Goal: Transaction & Acquisition: Purchase product/service

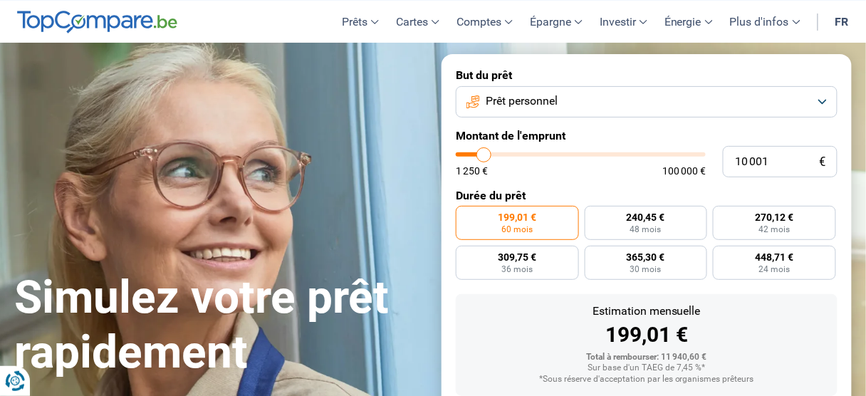
scroll to position [57, 0]
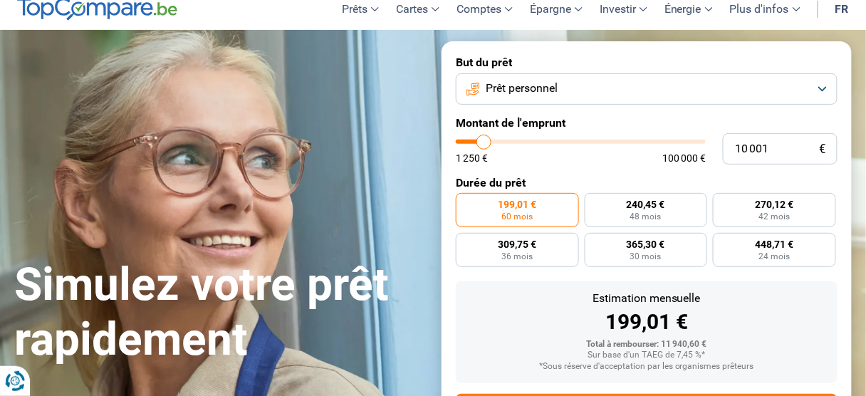
click at [490, 144] on input "range" at bounding box center [581, 142] width 250 height 4
type input "10000"
radio input "true"
type input "13 500"
type input "13500"
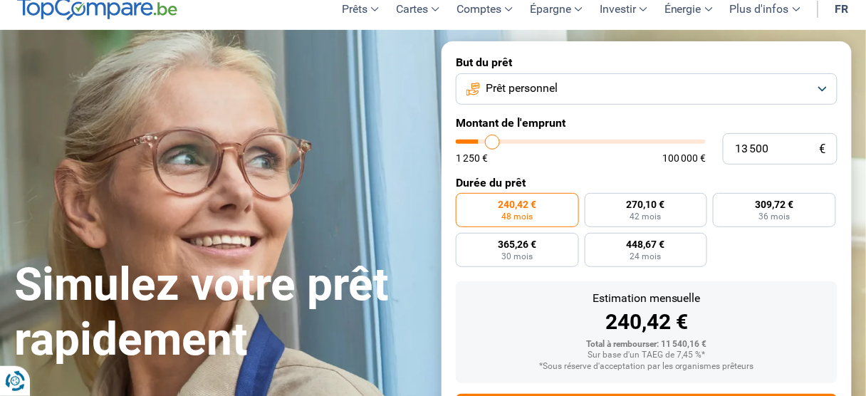
type input "14 000"
type input "14000"
click at [500, 144] on input "range" at bounding box center [581, 142] width 250 height 4
radio input "false"
type input "14 500"
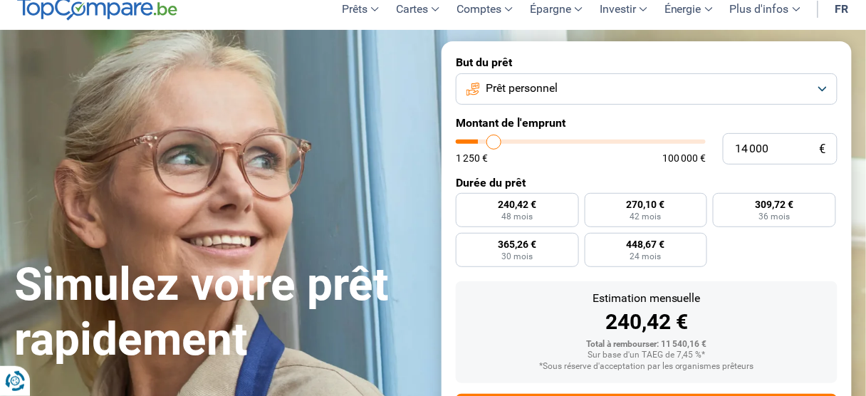
type input "14500"
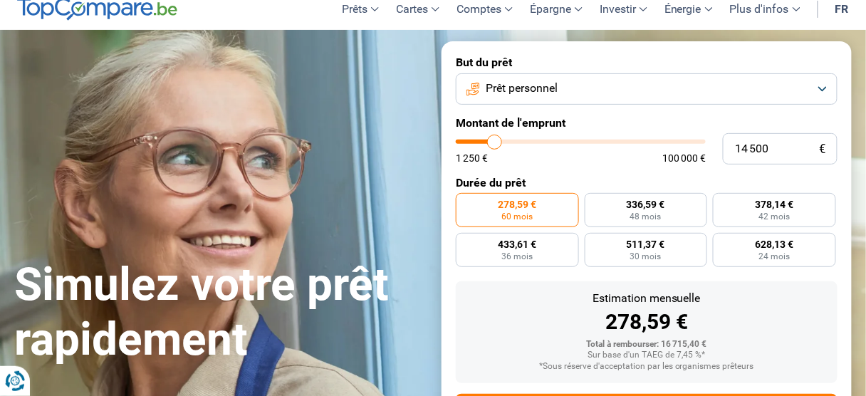
type input "15 250"
type input "15250"
type input "16 750"
type input "16750"
type input "18 250"
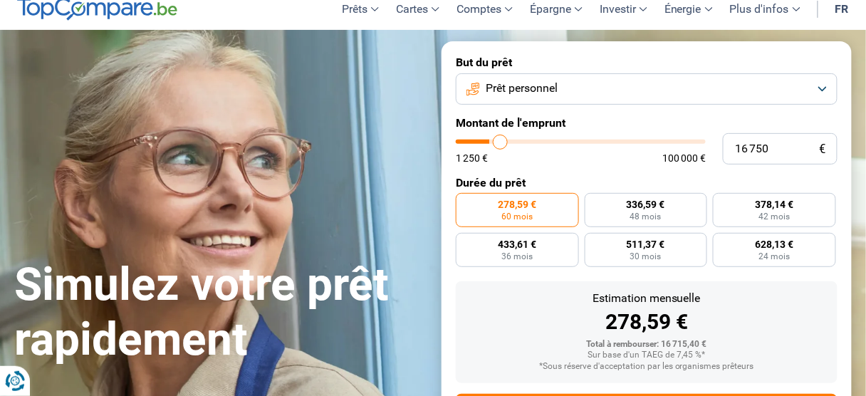
type input "18250"
type input "19 500"
type input "19500"
type input "20 000"
type input "20000"
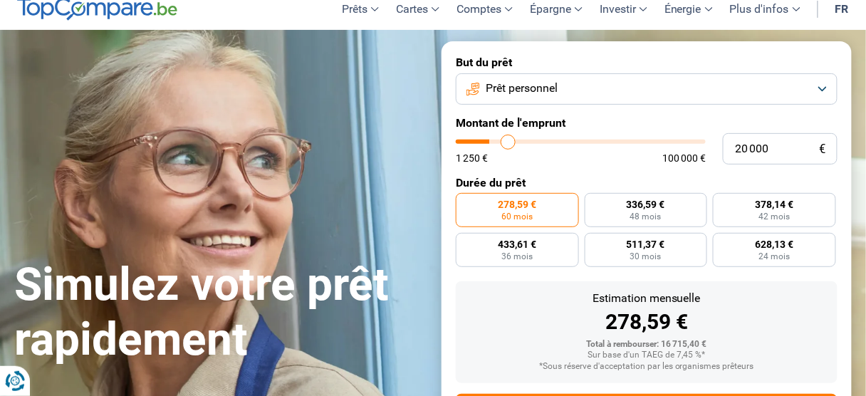
type input "21 000"
type input "21000"
type input "23 000"
type input "23000"
type input "25 250"
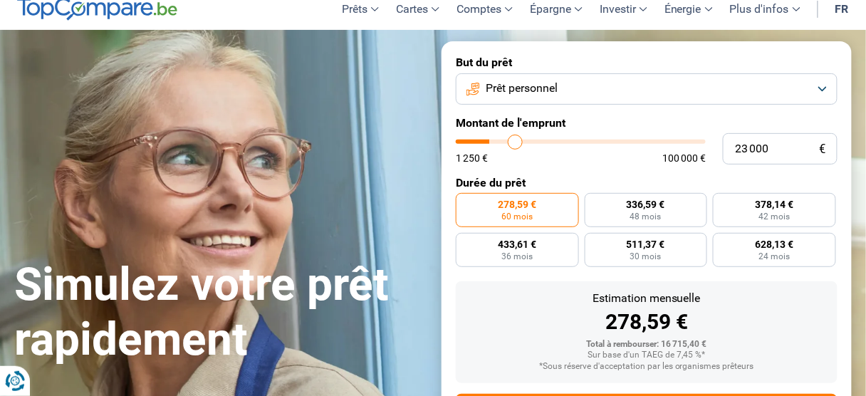
type input "25250"
type input "25 500"
type input "25500"
type input "27 250"
type input "27250"
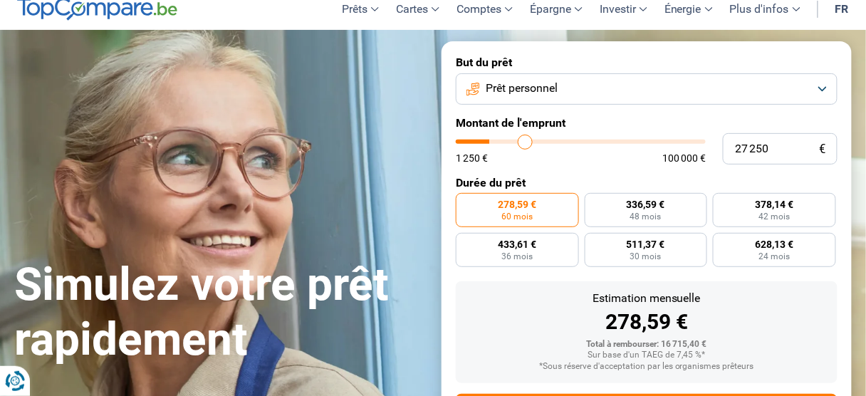
type input "28 000"
type input "28000"
type input "28 250"
type input "28250"
type input "28 500"
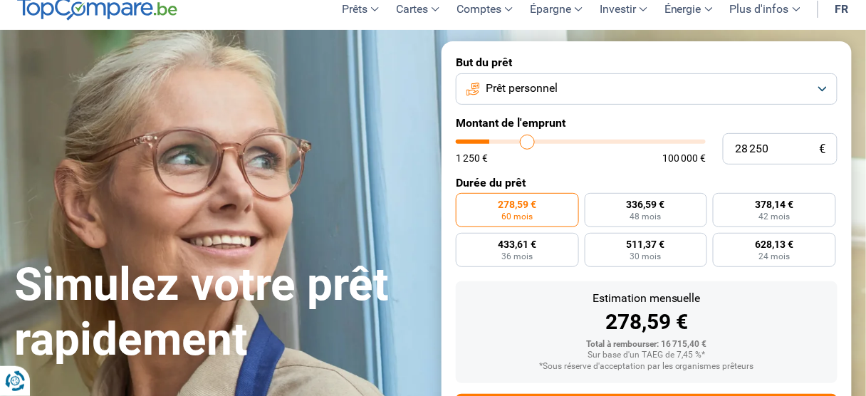
type input "28500"
type input "28 750"
type input "28750"
type input "29 000"
type input "29000"
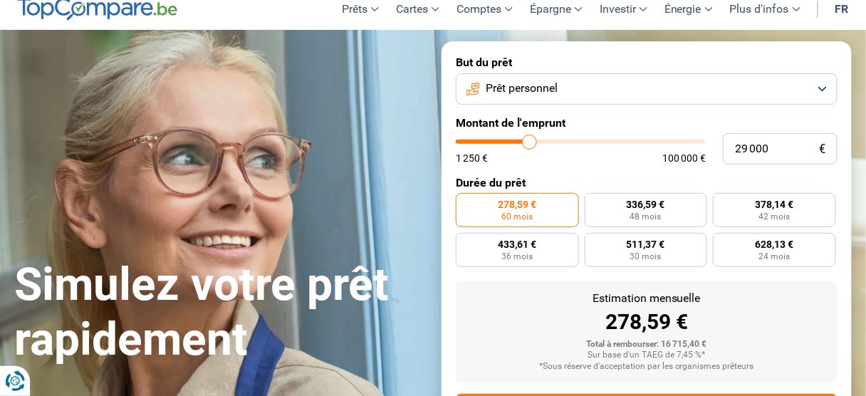
type input "30 000"
type input "30000"
type input "31 500"
type input "31500"
type input "34 000"
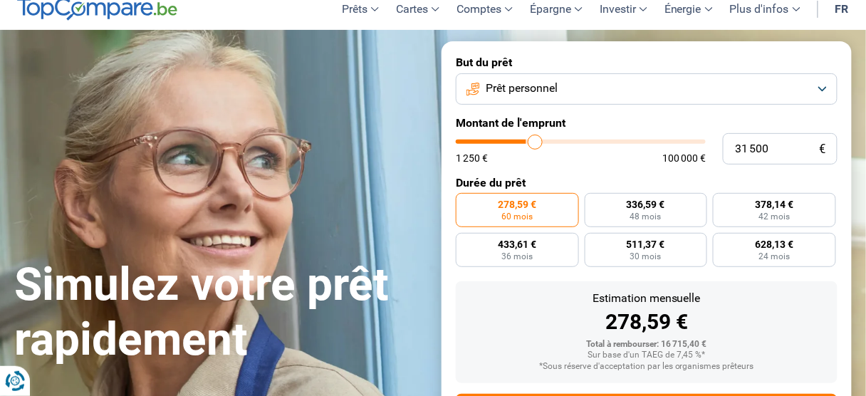
type input "34000"
type input "36 250"
type input "36250"
type input "38 750"
type input "38750"
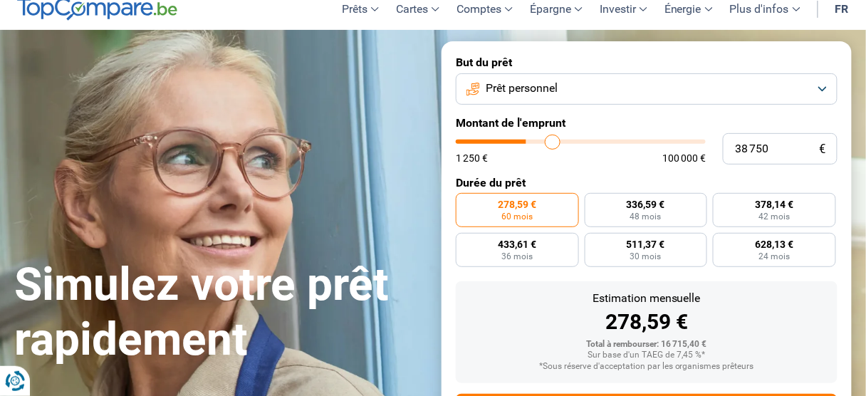
type input "41 000"
type input "41000"
type input "42 250"
type input "42250"
type input "42 500"
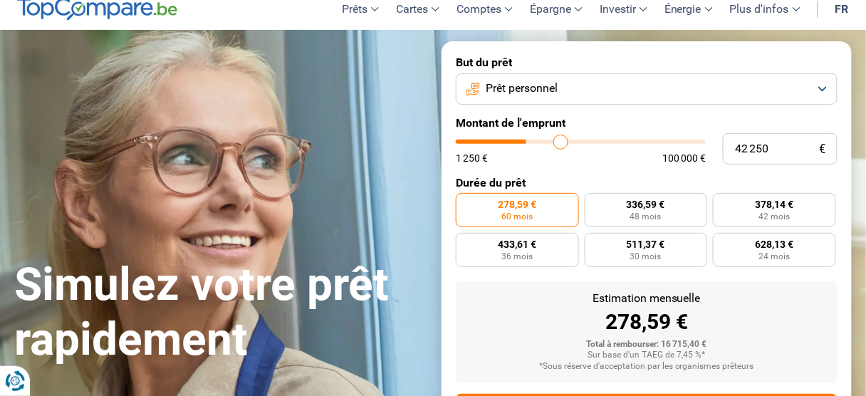
type input "42500"
type input "42 750"
type input "42750"
type input "43 250"
type input "43250"
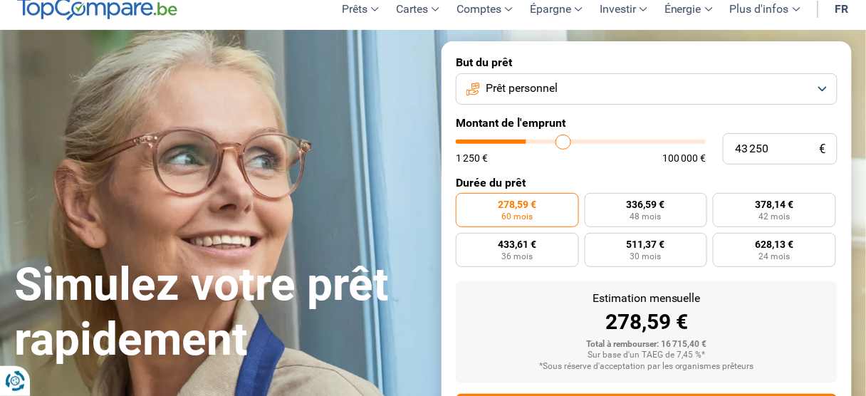
type input "43 500"
type input "43500"
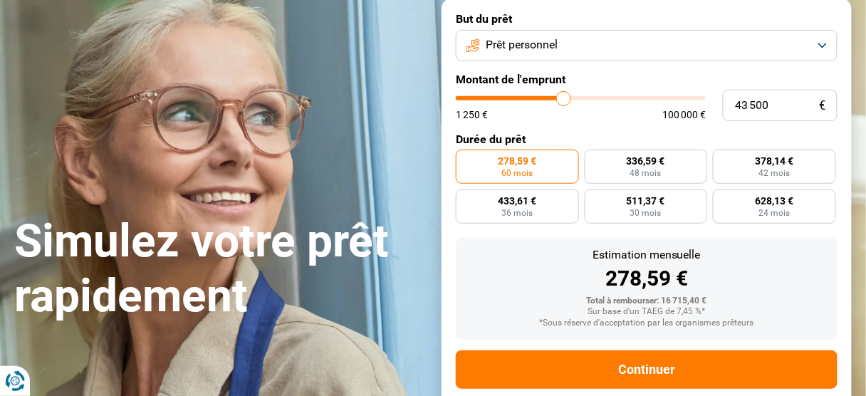
type input "43 750"
type input "43750"
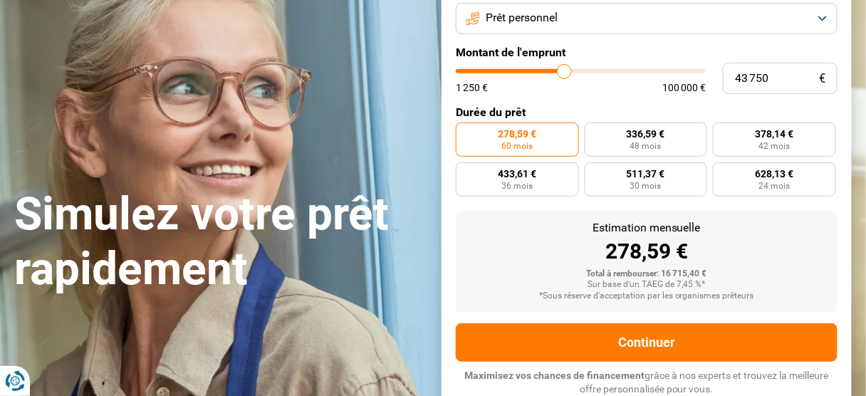
type input "44 000"
type input "44000"
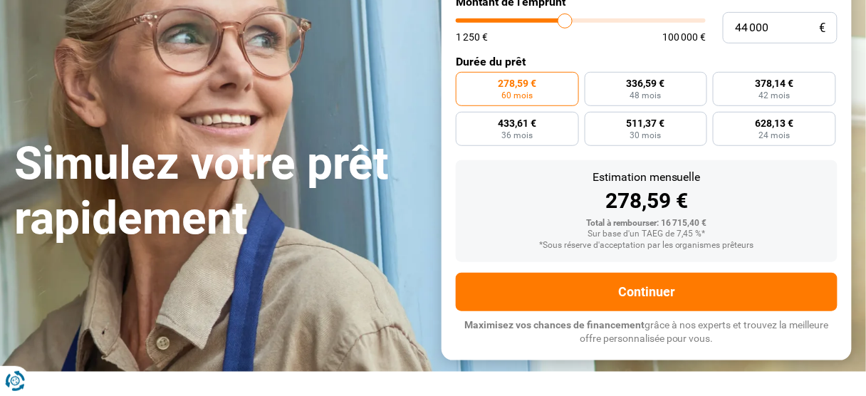
type input "44 750"
type input "44750"
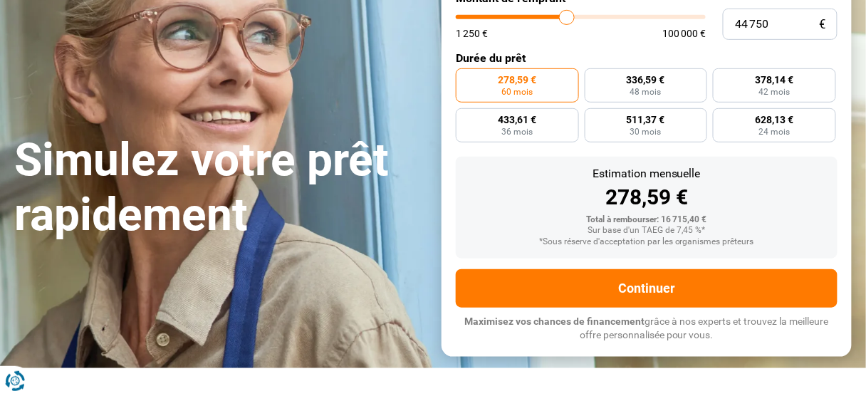
type input "46 000"
type input "46000"
type input "48 000"
type input "48000"
type input "50 000"
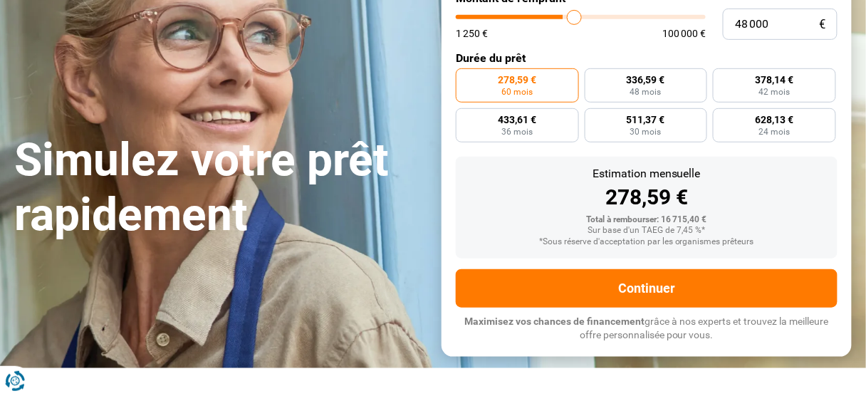
type input "50000"
type input "52 000"
type input "52000"
type input "54 000"
type input "54000"
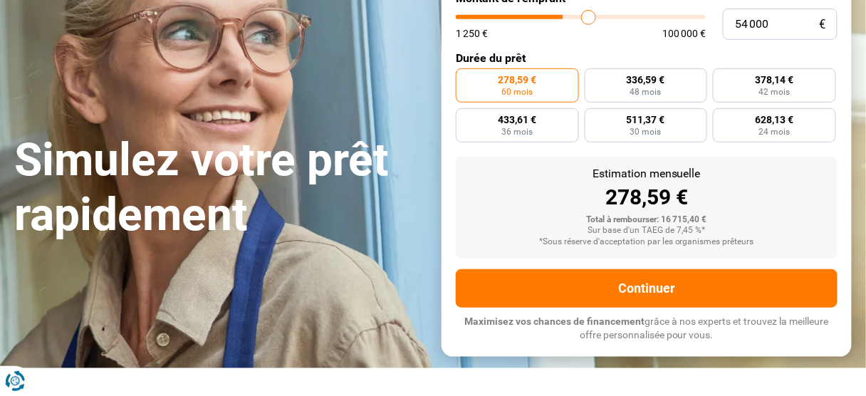
type input "54 250"
type input "54250"
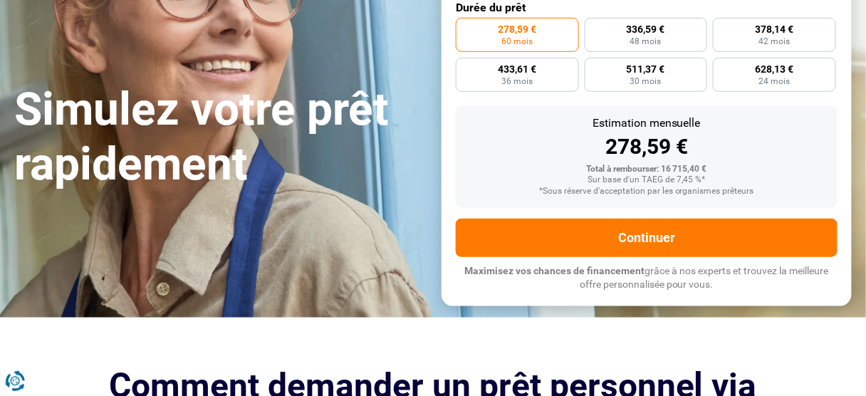
scroll to position [239, 0]
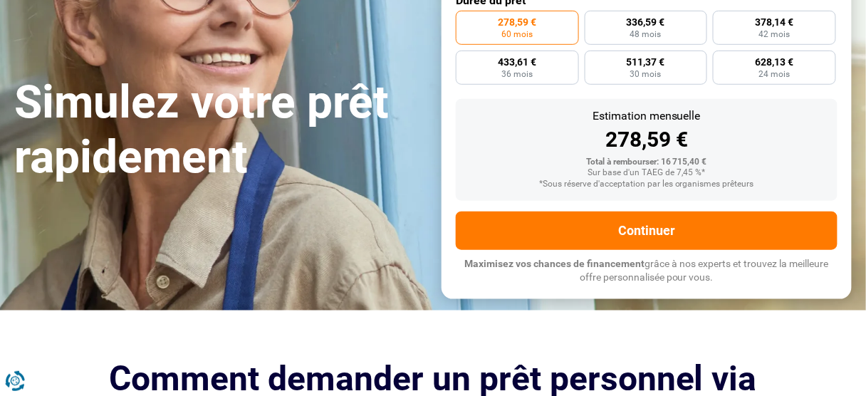
type input "53 000"
type input "53000"
type input "51 250"
type input "51250"
type input "49 750"
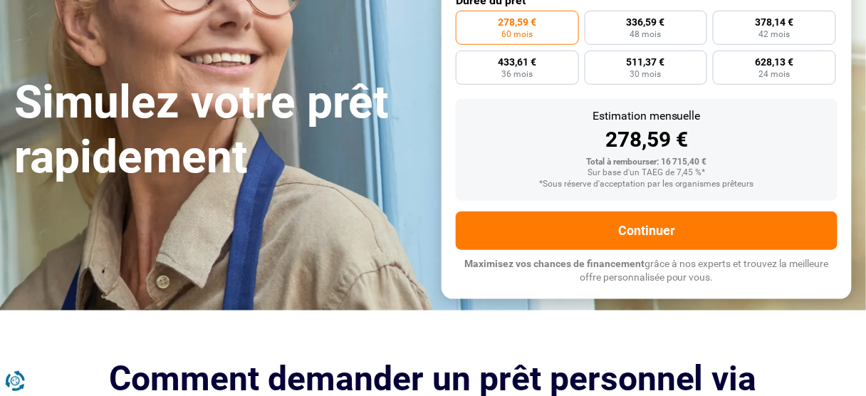
type input "49750"
type input "48 500"
type input "48500"
type input "47 500"
type input "47500"
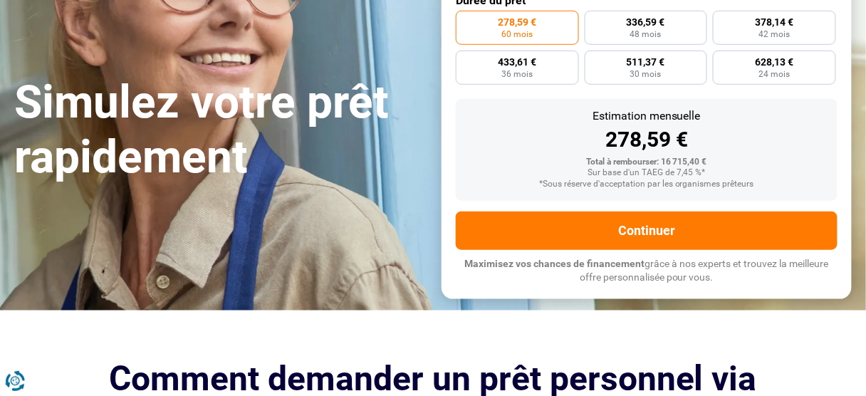
type input "47 000"
drag, startPoint x: 500, startPoint y: 172, endPoint x: 573, endPoint y: 172, distance: 72.6
type input "47000"
radio input "false"
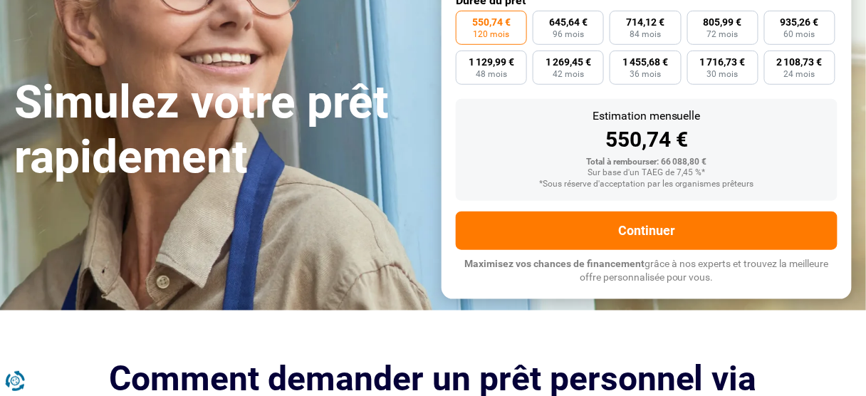
drag, startPoint x: 573, startPoint y: 172, endPoint x: 570, endPoint y: 184, distance: 12.3
click at [570, 184] on div "Estimation mensuelle 550,74 € Total à rembourser: 66 088,80 € Sur base d'un TAE…" at bounding box center [647, 150] width 382 height 102
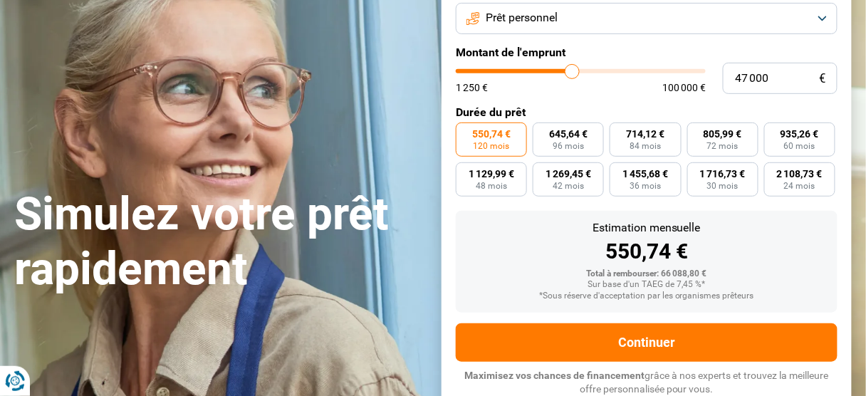
click at [570, 183] on form "But du prêt Prêt personnel Montant de l'emprunt 47 000 € 1 250 € 100 000 € Duré…" at bounding box center [647, 190] width 410 height 439
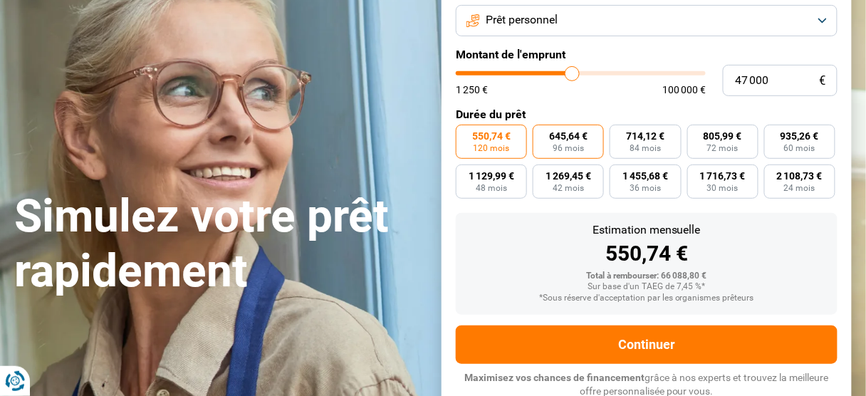
click at [570, 141] on span "645,64 €" at bounding box center [568, 136] width 38 height 10
click at [542, 134] on input "645,64 € 96 mois" at bounding box center [537, 129] width 9 height 9
radio input "true"
drag, startPoint x: 561, startPoint y: 157, endPoint x: 540, endPoint y: 87, distance: 73.5
click at [550, 127] on form "But du prêt Prêt personnel Montant de l'emprunt 47 000 € 1 250 € 100 000 € Duré…" at bounding box center [647, 192] width 410 height 439
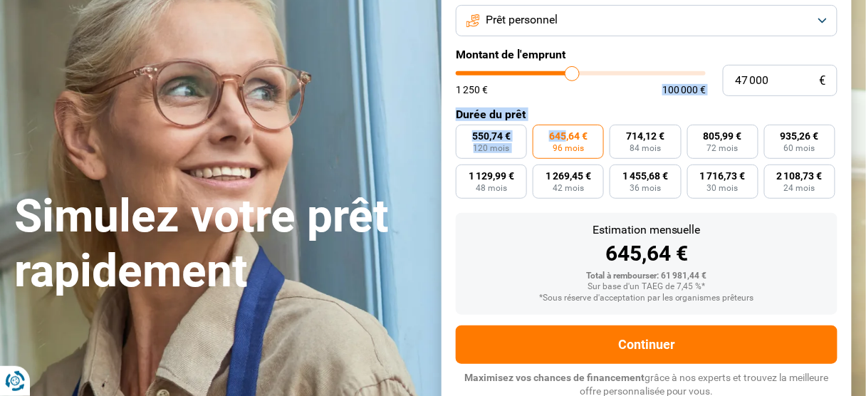
click at [542, 90] on form "But du prêt Prêt personnel Montant de l'emprunt 47 000 € 1 250 € 100 000 € Duré…" at bounding box center [647, 192] width 410 height 439
click at [543, 93] on div "47 000 € 1 250 € 100 000 €" at bounding box center [647, 80] width 382 height 31
type input "34 500"
type input "34500"
type input "34 750"
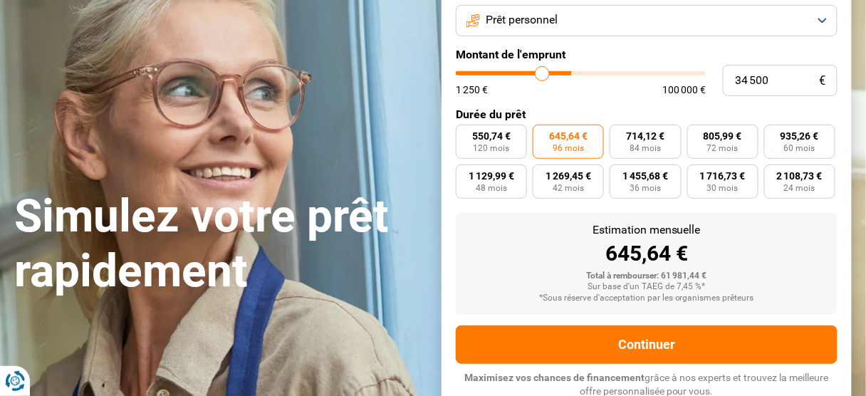
type input "34750"
type input "35 500"
type input "35500"
type input "36 750"
type input "36750"
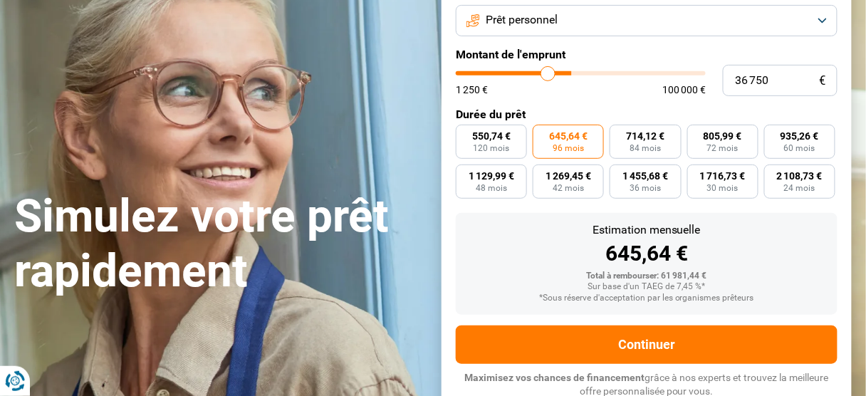
type input "40 000"
type input "40000"
type input "41 250"
type input "41250"
type input "42 250"
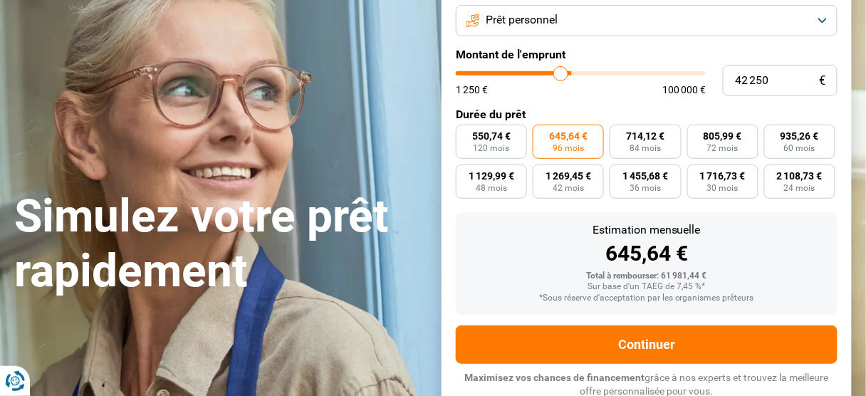
drag, startPoint x: 547, startPoint y: 97, endPoint x: 562, endPoint y: 105, distance: 17.2
type input "42250"
click at [562, 75] on input "range" at bounding box center [581, 73] width 250 height 4
radio input "true"
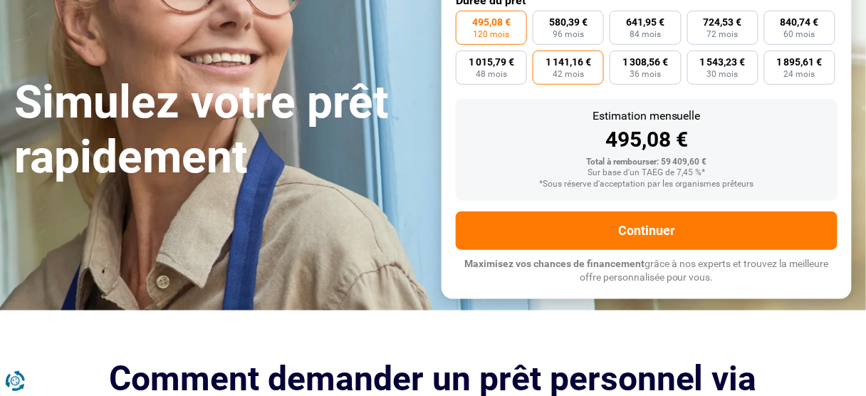
click at [562, 85] on label "1 141,16 € 42 mois" at bounding box center [568, 68] width 71 height 34
click at [542, 60] on input "1 141,16 € 42 mois" at bounding box center [537, 55] width 9 height 9
radio input "true"
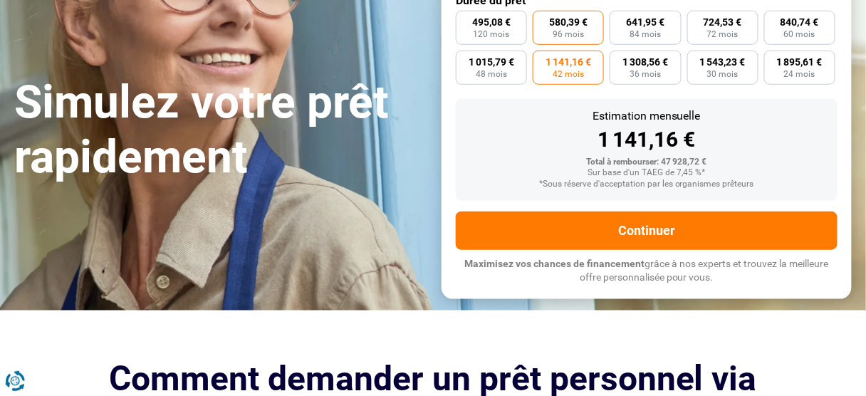
click at [562, 85] on label "1 141,16 € 42 mois" at bounding box center [568, 68] width 71 height 34
click at [542, 60] on input "1 141,16 € 42 mois" at bounding box center [537, 55] width 9 height 9
click at [562, 67] on span "1 141,16 €" at bounding box center [568, 62] width 46 height 10
click at [542, 60] on input "1 141,16 € 42 mois" at bounding box center [537, 55] width 9 height 9
click at [562, 67] on span "1 141,16 €" at bounding box center [568, 62] width 46 height 10
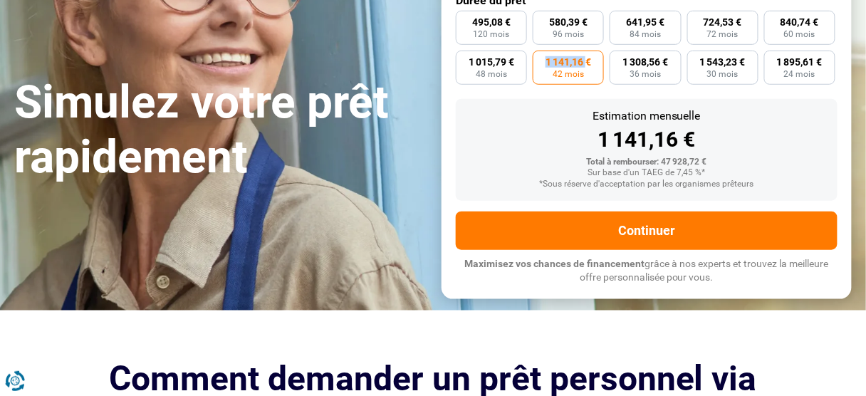
click at [542, 60] on input "1 141,16 € 42 mois" at bounding box center [537, 55] width 9 height 9
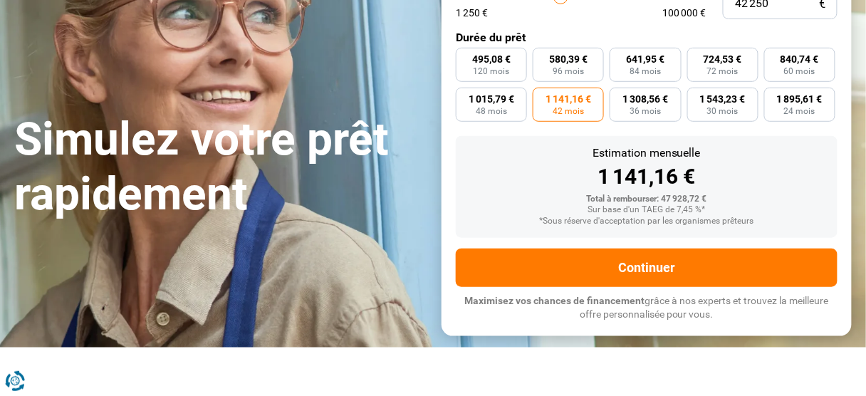
click at [562, 111] on div "495,08 € 120 mois 580,39 € 96 mois 641,95 € 84 mois 724,53 € 72 mois 840,74 € 6…" at bounding box center [647, 85] width 382 height 74
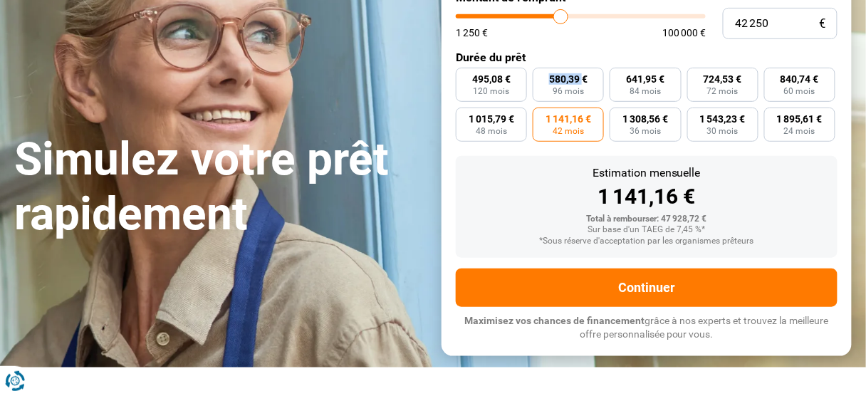
click at [562, 102] on label "580,39 € 96 mois" at bounding box center [568, 85] width 71 height 34
click at [542, 77] on input "580,39 € 96 mois" at bounding box center [537, 72] width 9 height 9
radio input "true"
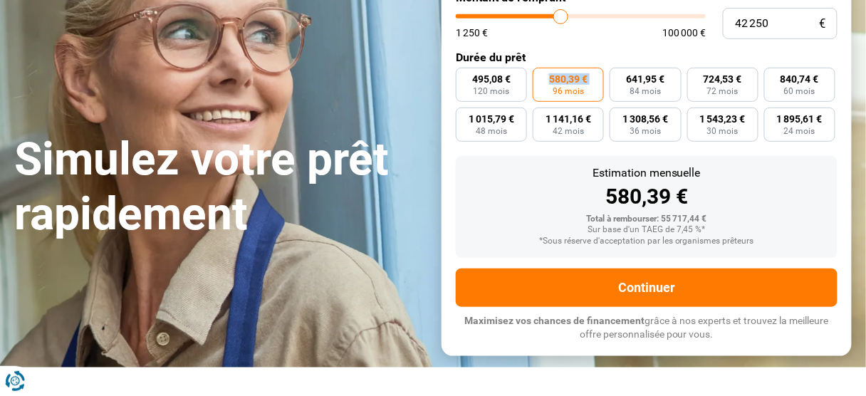
click at [562, 102] on label "580,39 € 96 mois" at bounding box center [568, 85] width 71 height 34
click at [542, 77] on input "580,39 € 96 mois" at bounding box center [537, 72] width 9 height 9
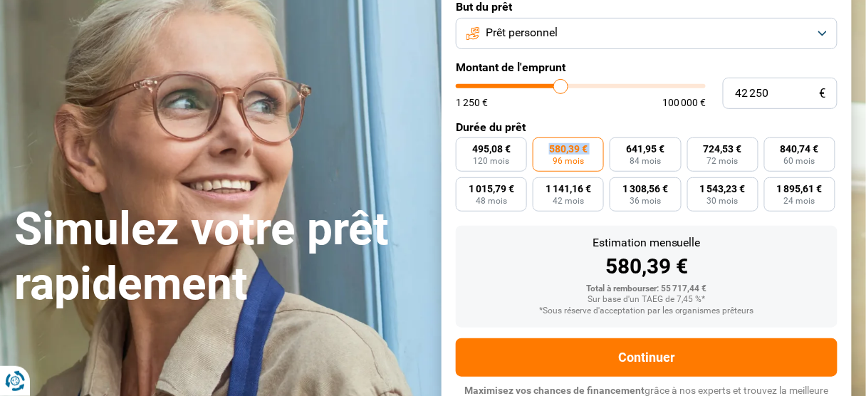
scroll to position [11, 0]
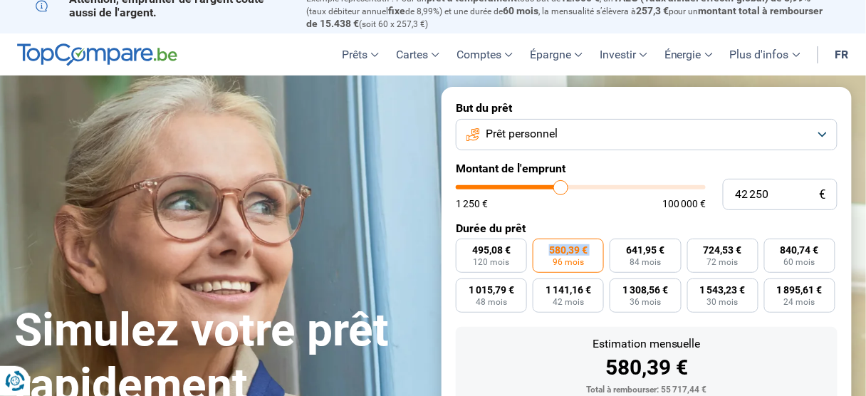
type input "40 000"
type input "40000"
click at [557, 189] on input "range" at bounding box center [581, 187] width 250 height 4
radio input "true"
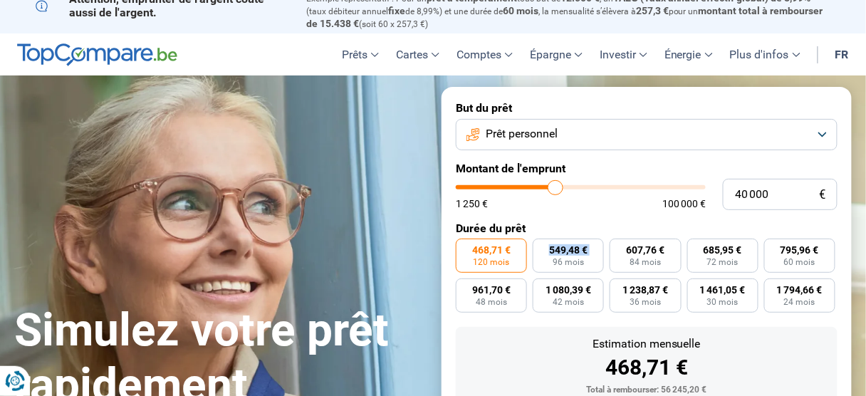
type input "31 250"
type input "31250"
type input "31 000"
type input "31000"
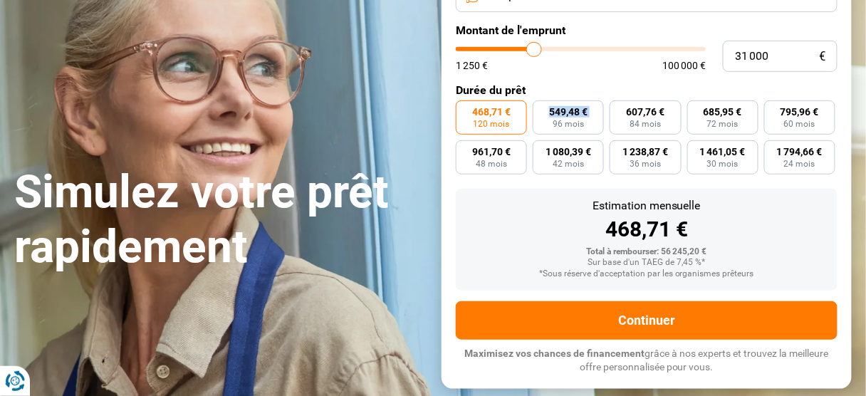
type input "31 500"
type input "31500"
type input "33 250"
type input "33250"
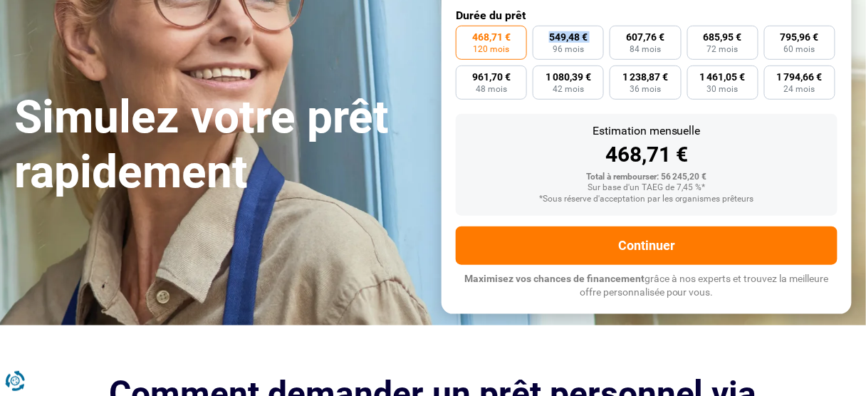
type input "35 000"
type input "35000"
type input "36 500"
type input "36500"
type input "38 500"
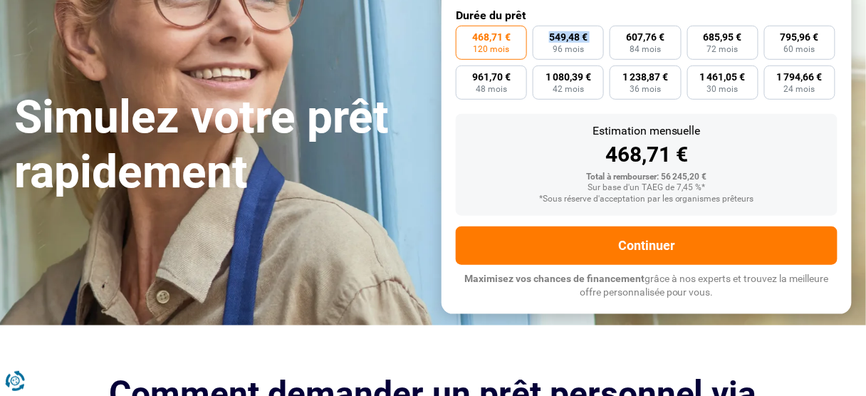
type input "38500"
type input "38 750"
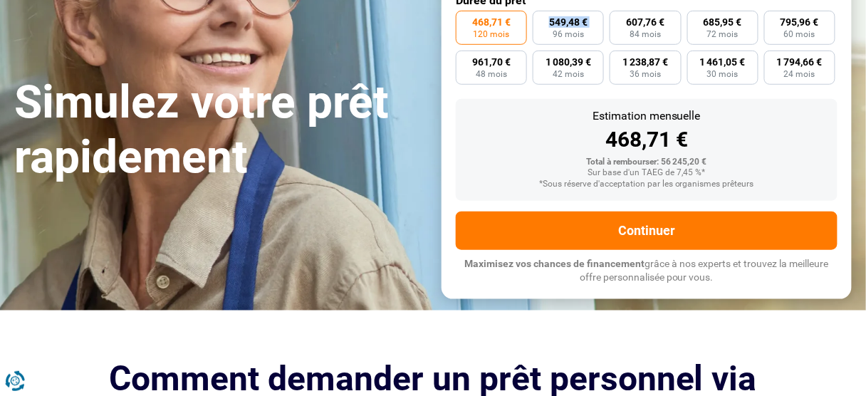
drag, startPoint x: 538, startPoint y: 211, endPoint x: 554, endPoint y: 212, distance: 16.4
type input "38750"
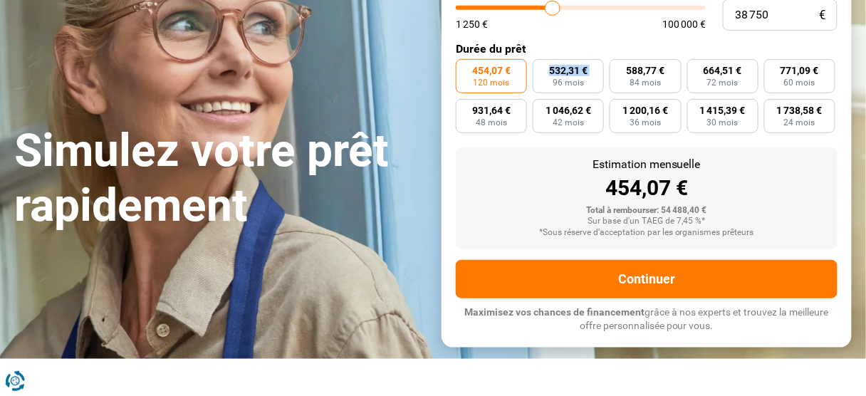
scroll to position [68, 0]
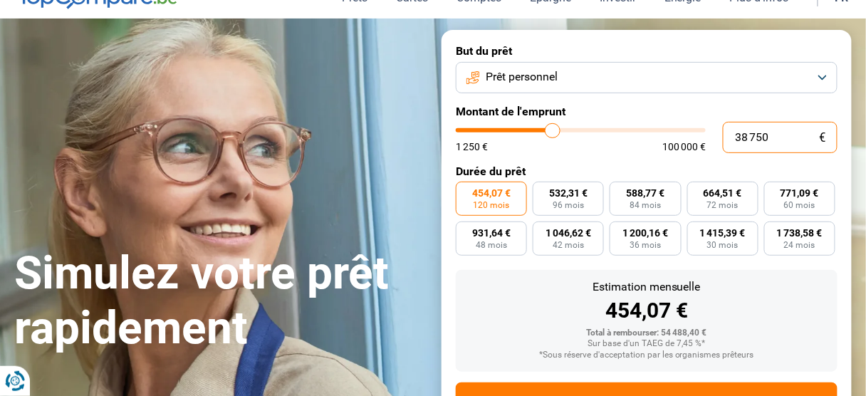
drag, startPoint x: 785, startPoint y: 164, endPoint x: 767, endPoint y: 170, distance: 19.6
click at [782, 153] on input "38 750" at bounding box center [780, 137] width 115 height 31
drag, startPoint x: 767, startPoint y: 170, endPoint x: 679, endPoint y: 150, distance: 89.8
click at [679, 150] on div "38 750 € 1 250 € 100 000 €" at bounding box center [647, 137] width 382 height 31
type input "1"
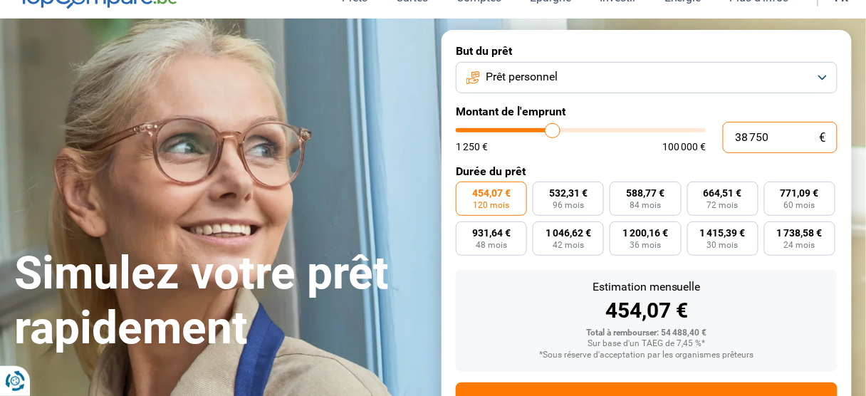
type input "1250"
type input "10"
type input "1250"
type input "100"
type input "1250"
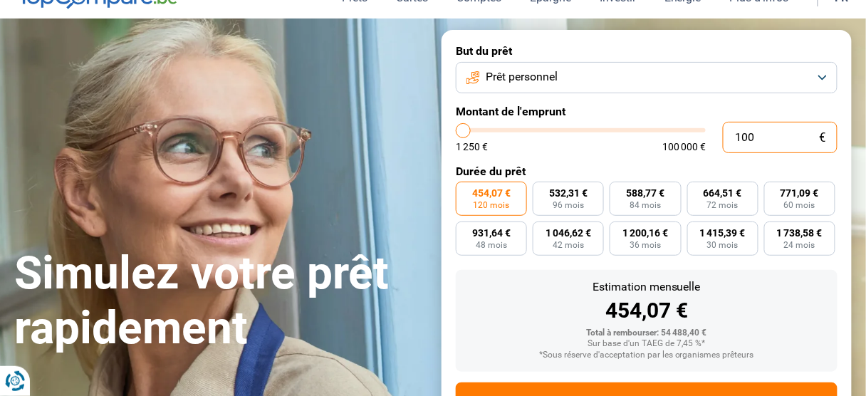
type input "1 000"
type input "1250"
type input "10 000"
type input "10000"
radio input "true"
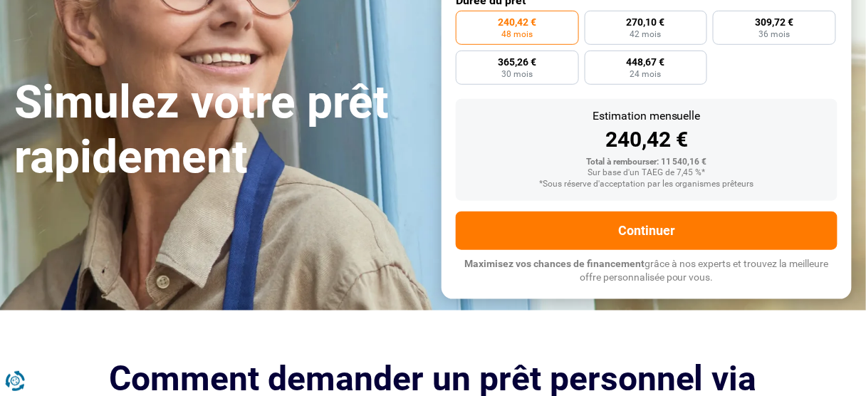
scroll to position [182, 0]
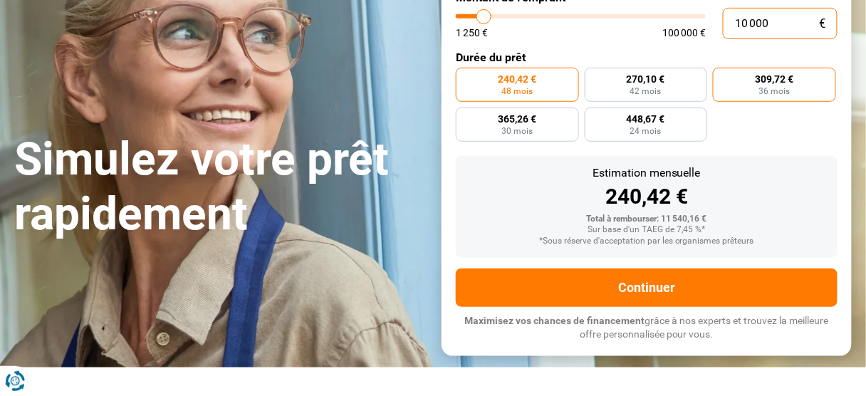
type input "10 000"
click at [783, 84] on span "309,72 €" at bounding box center [775, 79] width 38 height 10
click at [722, 77] on input "309,72 € 36 mois" at bounding box center [717, 72] width 9 height 9
radio input "true"
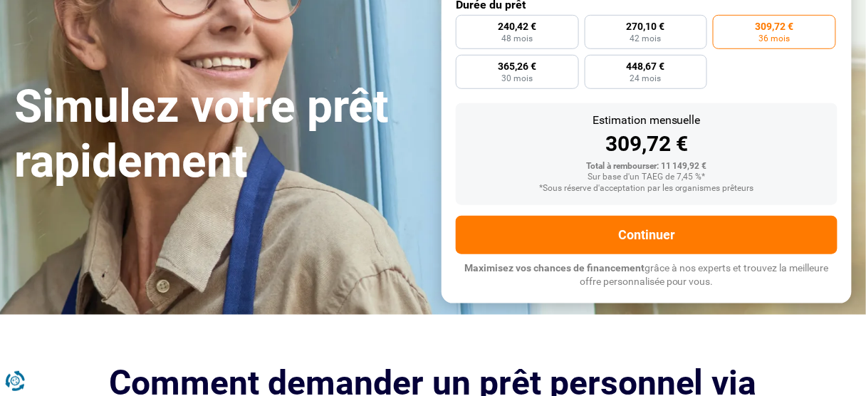
scroll to position [239, 0]
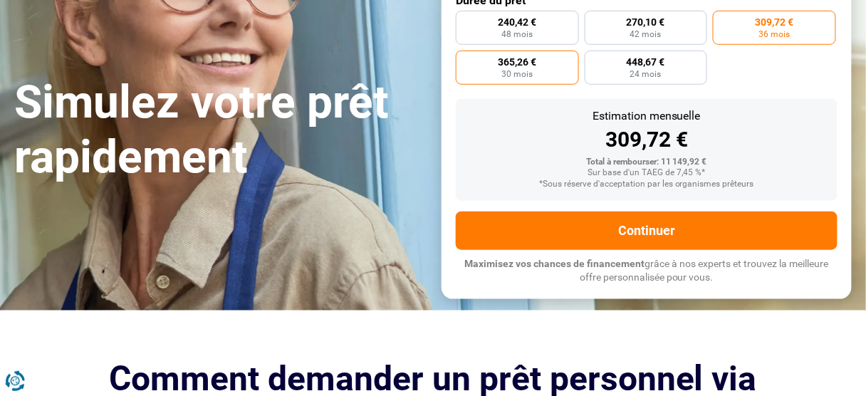
click at [551, 85] on label "365,26 € 30 mois" at bounding box center [517, 68] width 123 height 34
click at [465, 60] on input "365,26 € 30 mois" at bounding box center [460, 55] width 9 height 9
radio input "true"
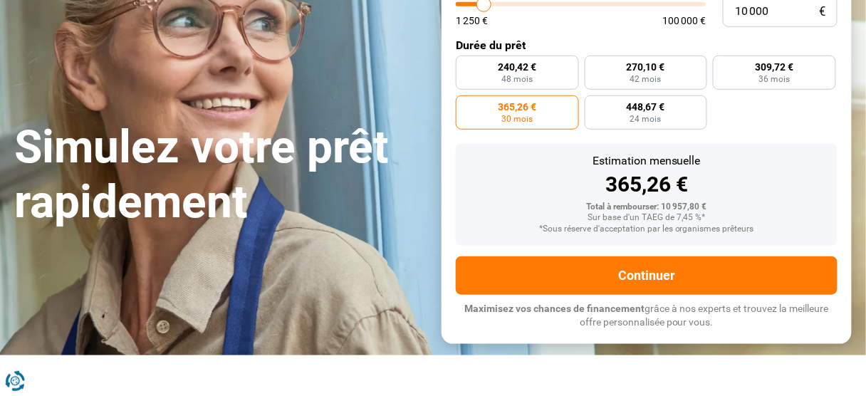
scroll to position [182, 0]
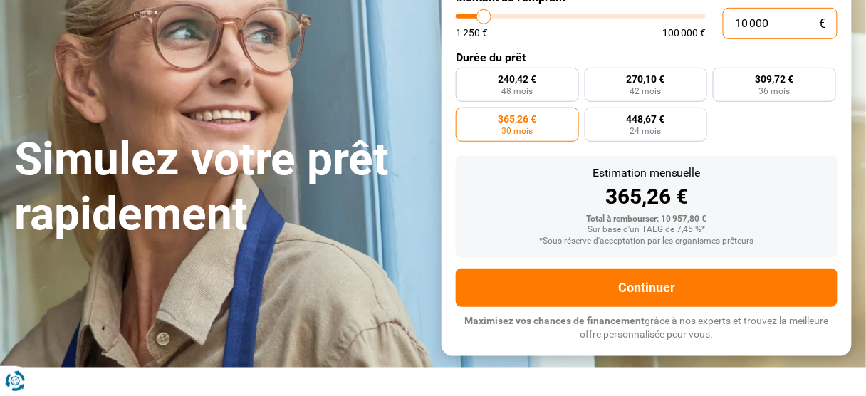
click at [752, 39] on input "10 000" at bounding box center [780, 23] width 115 height 31
type input "1 000"
type input "1250"
type input "100"
type input "1250"
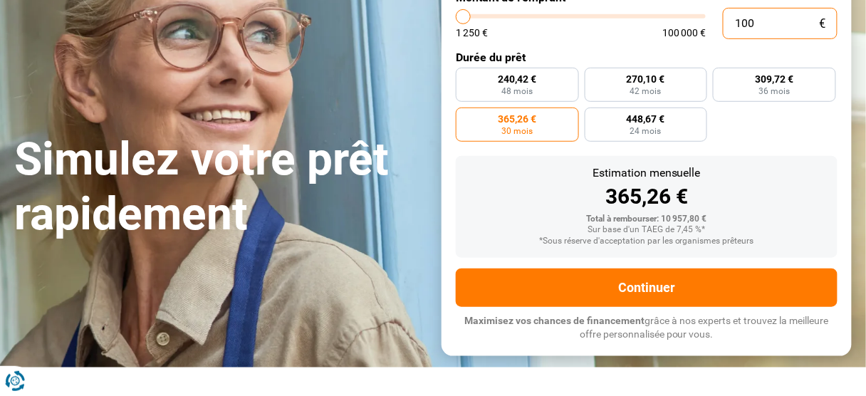
type input "10"
type input "1250"
type input "1"
type input "1250"
type input "12"
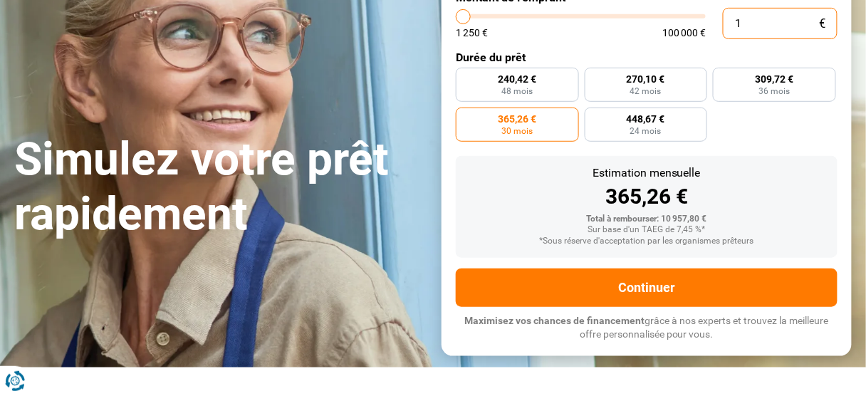
type input "1250"
type input "120"
type input "1250"
type input "1 200"
type input "1250"
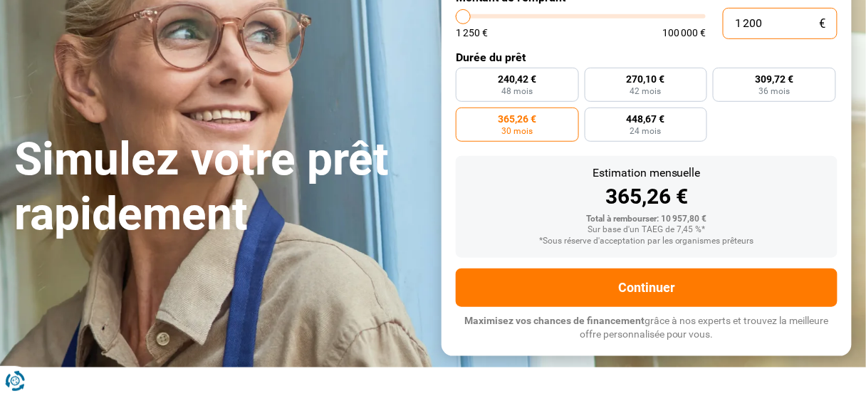
type input "12 000"
type input "12000"
type input "12 000"
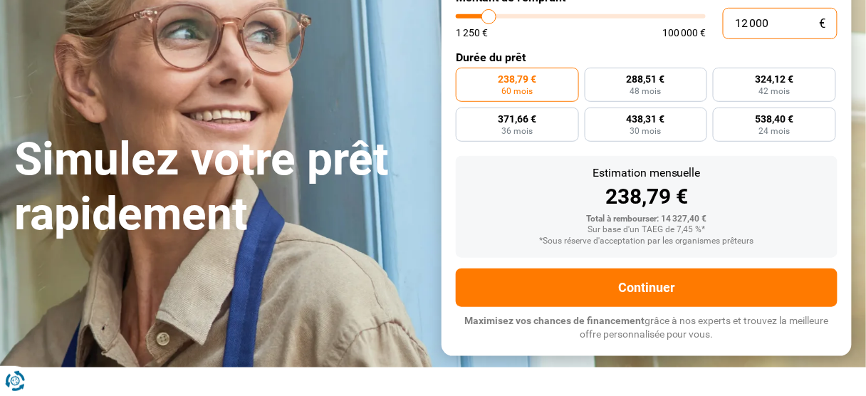
scroll to position [239, 0]
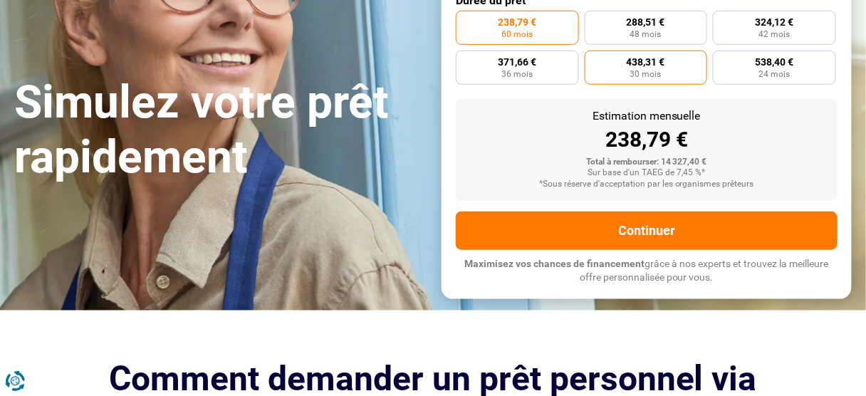
click at [650, 78] on span "30 mois" at bounding box center [645, 74] width 31 height 9
click at [594, 60] on input "438,31 € 30 mois" at bounding box center [589, 55] width 9 height 9
radio input "true"
click at [650, 78] on span "30 mois" at bounding box center [645, 74] width 31 height 9
click at [594, 60] on input "438,31 € 30 mois" at bounding box center [589, 55] width 9 height 9
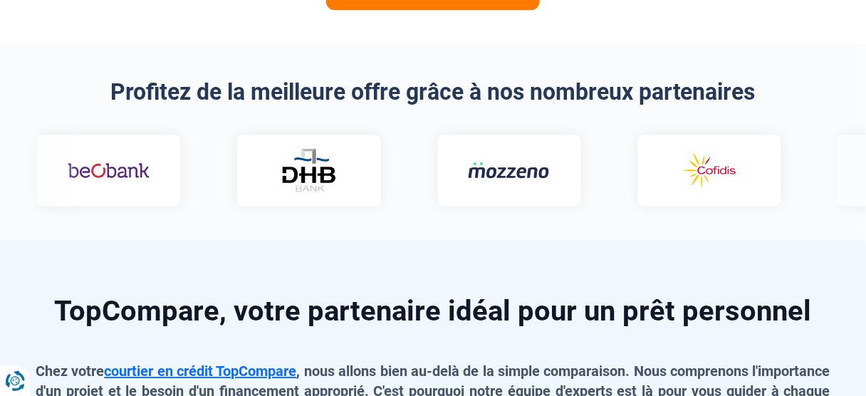
scroll to position [923, 0]
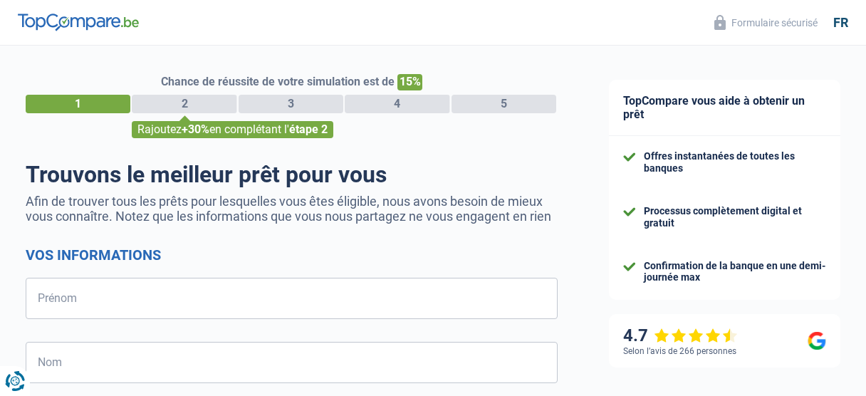
select select "32"
